Goal: Navigation & Orientation: Find specific page/section

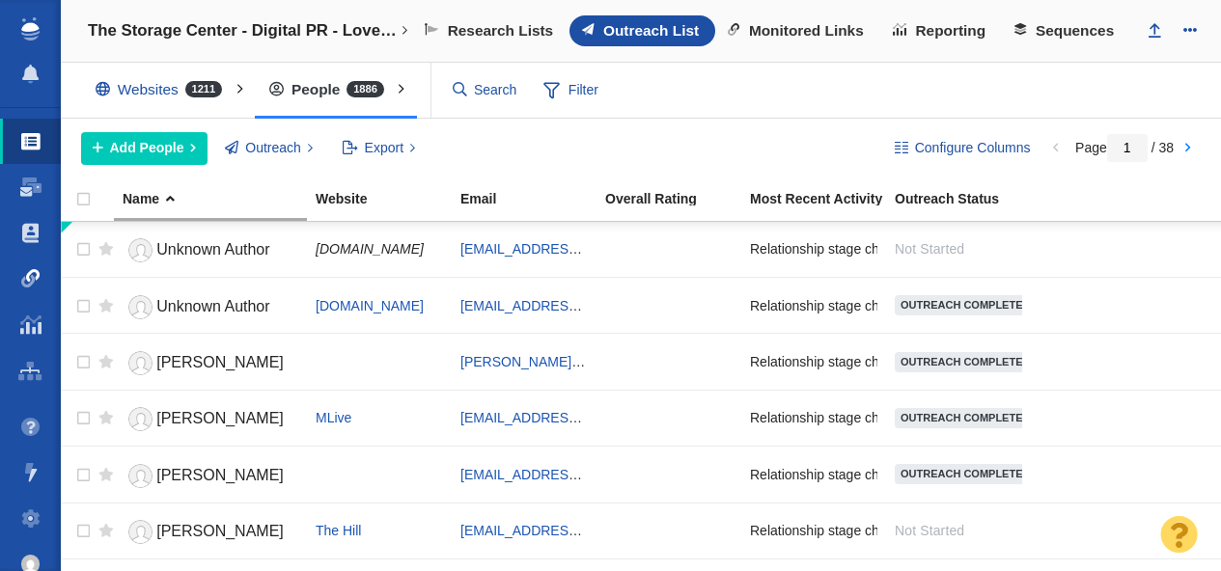
click at [22, 281] on span at bounding box center [30, 278] width 19 height 19
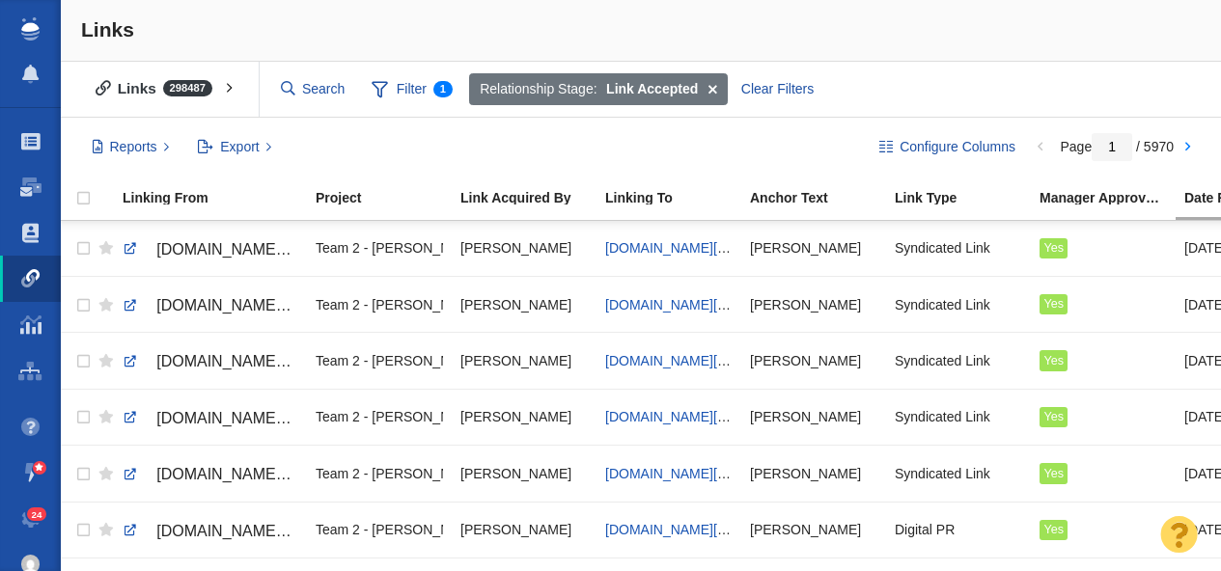
click at [602, 45] on div "Links" at bounding box center [641, 31] width 1160 height 62
click at [960, 18] on div "Links" at bounding box center [641, 31] width 1160 height 62
